Goal: Transaction & Acquisition: Purchase product/service

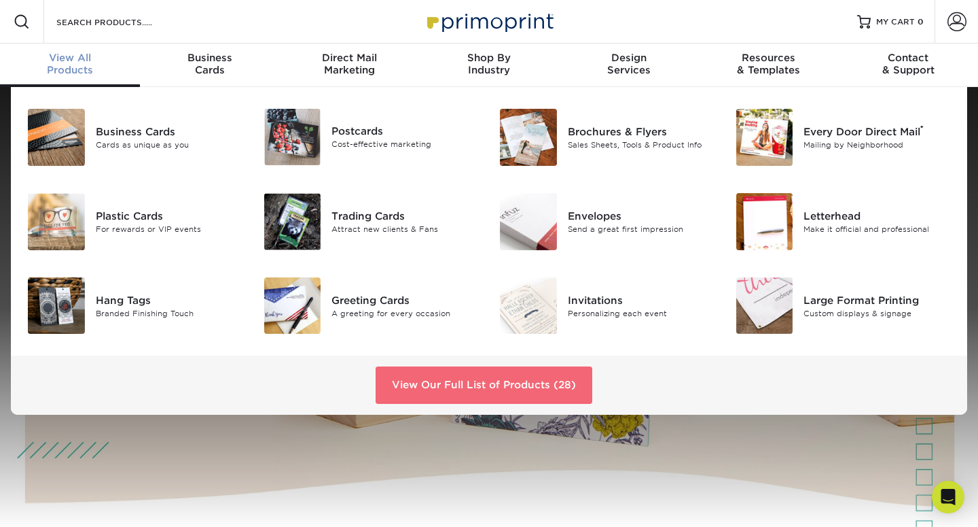
click at [474, 385] on link "View Our Full List of Products (28)" at bounding box center [484, 384] width 217 height 37
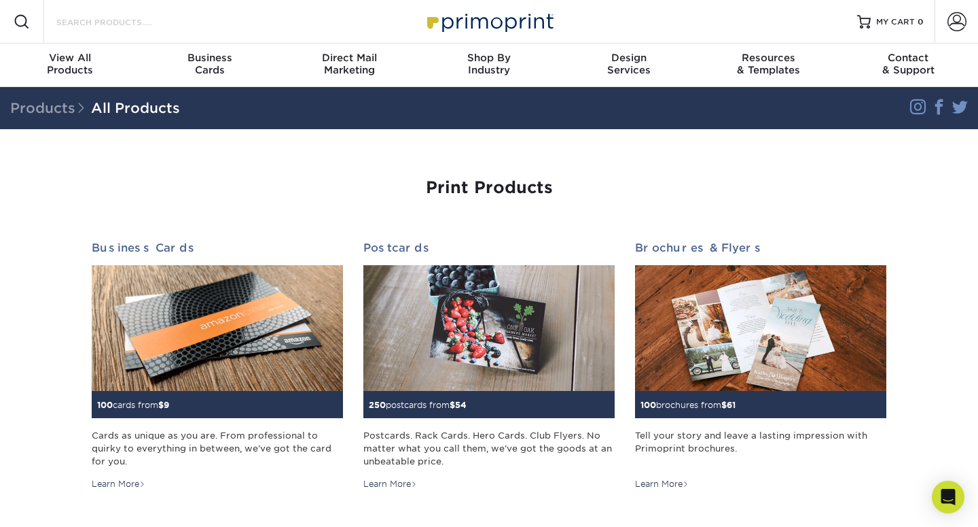
click at [93, 18] on input "Search Products" at bounding box center [121, 22] width 132 height 16
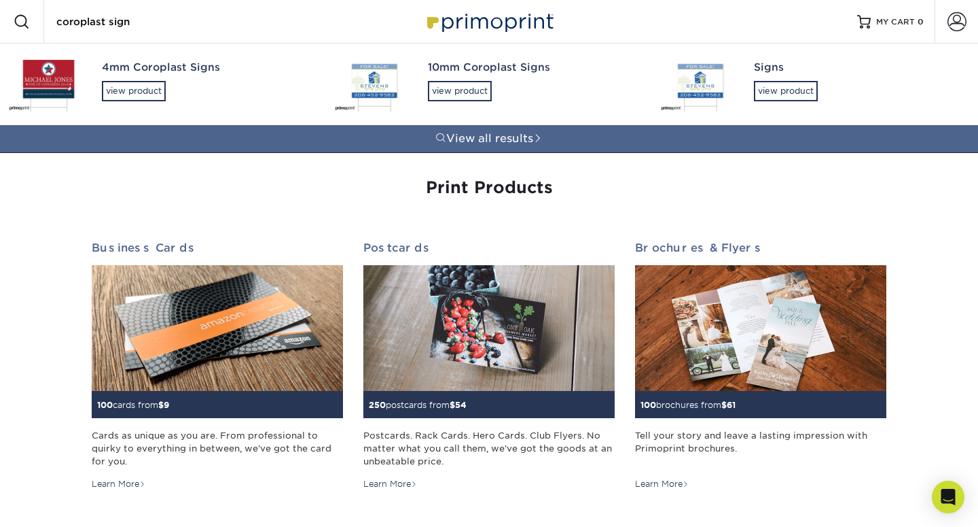
type input "coroplast sign"
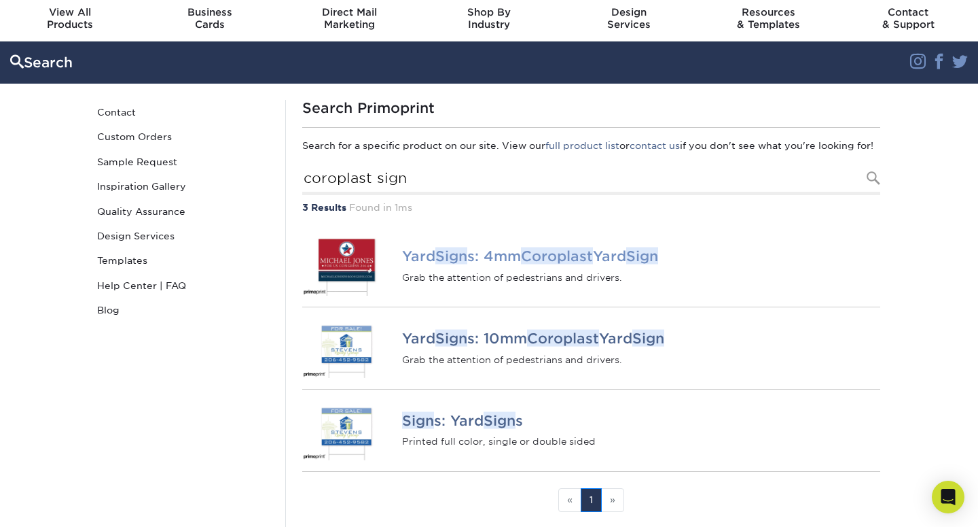
scroll to position [51, 0]
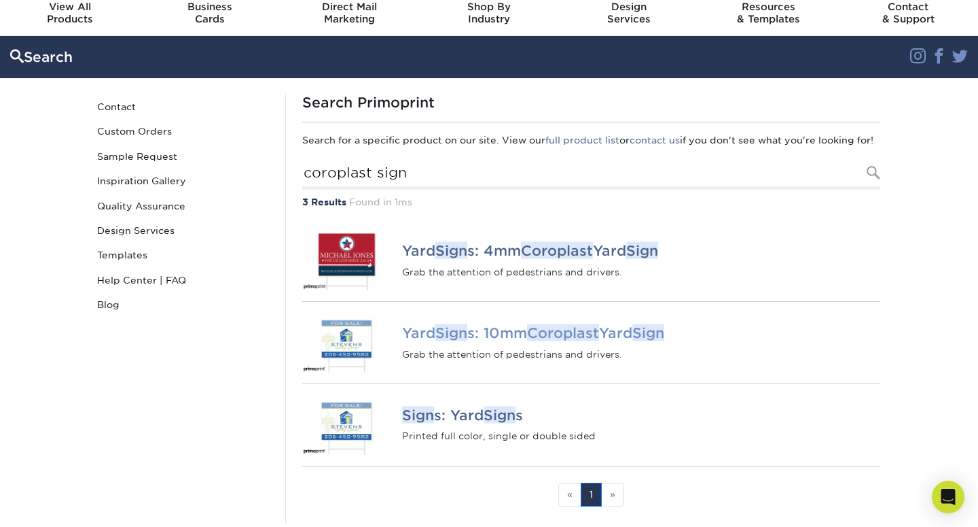
click at [426, 341] on h4 "Yard Sign s: 10mm Coroplast Yard Sign" at bounding box center [641, 333] width 478 height 16
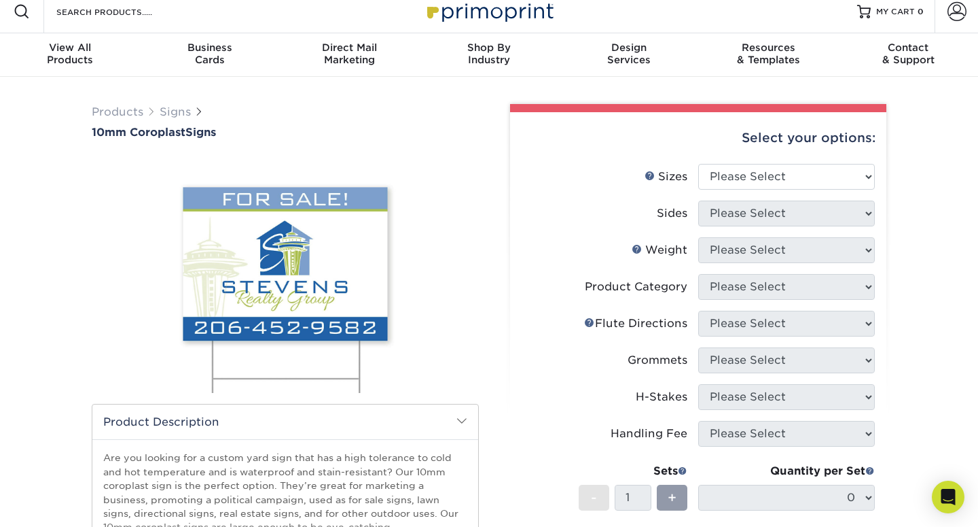
scroll to position [11, 0]
click at [825, 173] on select "Please Select 6" x 12" 10" x 10" 12" x 18" 18" x 24" 24" x 24" 24" x 36"" at bounding box center [786, 176] width 177 height 26
select select "18.00x24.00"
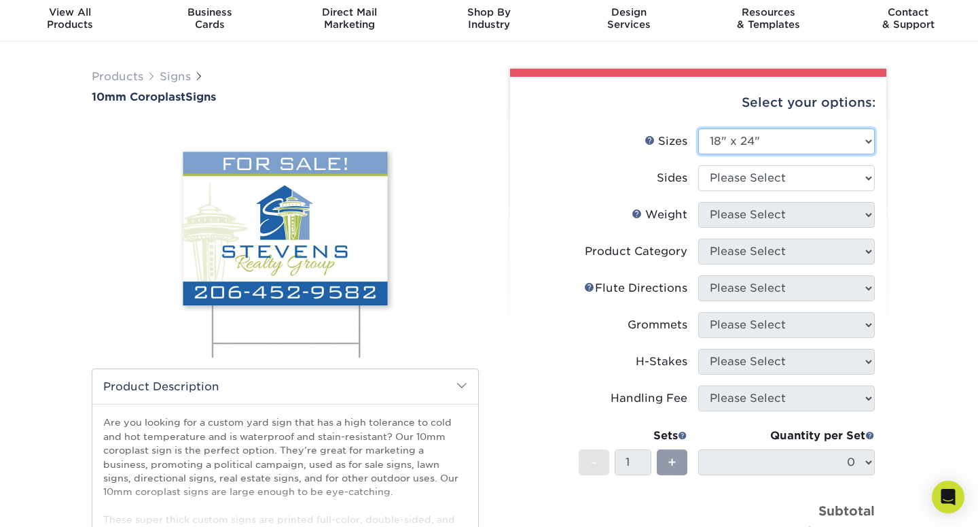
scroll to position [64, 0]
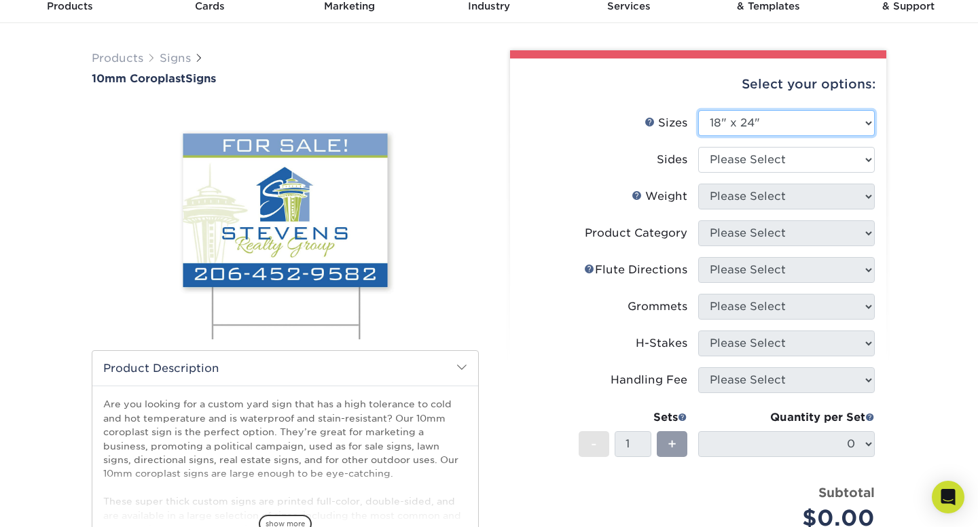
click at [760, 121] on select "Please Select 6" x 12" 10" x 10" 12" x 18" 18" x 24" 24" x 24" 24" x 36"" at bounding box center [786, 123] width 177 height 26
